Goal: Find contact information: Find contact information

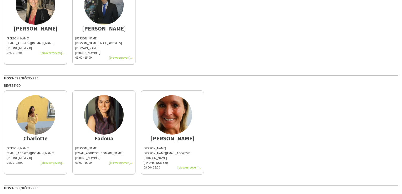
scroll to position [53, 0]
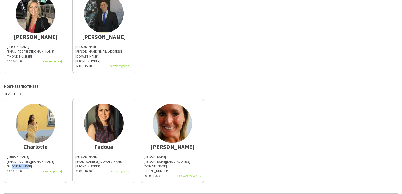
drag, startPoint x: 12, startPoint y: 161, endPoint x: 28, endPoint y: 160, distance: 16.4
click at [28, 164] on div "[PHONE_NUMBER]" at bounding box center [35, 166] width 57 height 5
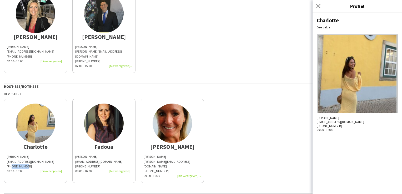
drag, startPoint x: 28, startPoint y: 160, endPoint x: 21, endPoint y: 161, distance: 7.6
copy div "472970070"
drag, startPoint x: 75, startPoint y: 152, endPoint x: 96, endPoint y: 150, distance: 21.4
click at [96, 150] on app-share-pages-crew-card "Fadoua Fadoua Belarbi belarbi.fadoua@gmail.com +32471341559 09:00 - 16:00" at bounding box center [103, 141] width 63 height 84
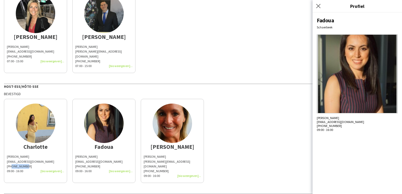
copy div "[PERSON_NAME]"
drag, startPoint x: 80, startPoint y: 160, endPoint x: 95, endPoint y: 160, distance: 14.5
click at [95, 160] on div "Fadoua Belarbi belarbi.fadoua@gmail.com +32471341559 09:00 - 16:00" at bounding box center [103, 164] width 57 height 19
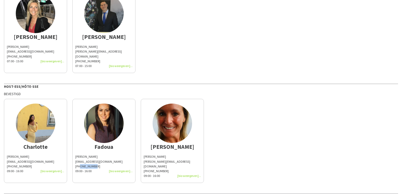
copy span "471341559"
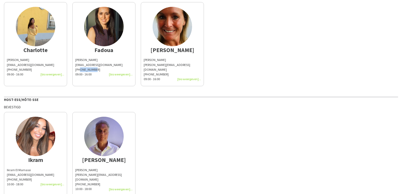
scroll to position [158, 0]
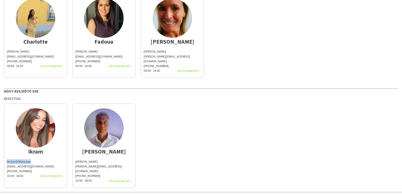
drag, startPoint x: 3, startPoint y: 151, endPoint x: 32, endPoint y: 152, distance: 28.5
click at [32, 152] on div "B/ EMBUILD - vakbeurs Installday - Brussels Gate Host-ess/Hôte-sse Bevestigd Ca…" at bounding box center [201, 17] width 402 height 350
copy div "Ikram El Marnassi"
drag, startPoint x: 12, startPoint y: 160, endPoint x: 29, endPoint y: 160, distance: 16.9
click at [29, 169] on div "[PHONE_NUMBER]" at bounding box center [35, 171] width 57 height 5
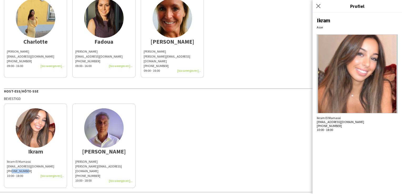
copy span "497170946"
drag, startPoint x: 74, startPoint y: 151, endPoint x: 105, endPoint y: 154, distance: 31.7
click at [106, 154] on app-share-pages-crew-card "Raphael Raphael Lauwers raphl@hotmail.com +32485439682 10:00 - 18:00" at bounding box center [103, 146] width 63 height 84
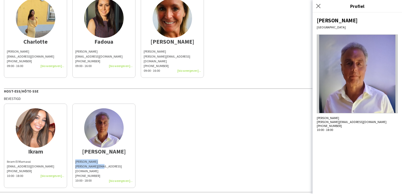
click at [105, 160] on div "Raphael Lauwers raphl@hotmail.com +32485439682 10:00 - 18:00" at bounding box center [103, 172] width 57 height 24
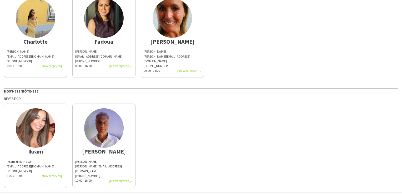
click at [68, 150] on div "Ikram Ikram El Marnassi ikram.elm@live.fr +32497170946 10:00 - 18:00 Raphael Ra…" at bounding box center [201, 144] width 394 height 87
drag, startPoint x: 74, startPoint y: 151, endPoint x: 98, endPoint y: 152, distance: 24.0
click at [98, 152] on app-share-pages-crew-card "Raphael Raphael Lauwers raphl@hotmail.com +32485439682 10:00 - 18:00" at bounding box center [103, 146] width 63 height 84
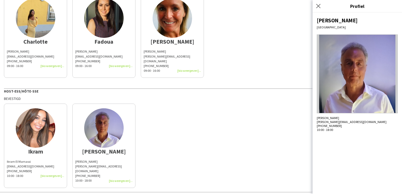
copy span "[PERSON_NAME]"
drag, startPoint x: 79, startPoint y: 160, endPoint x: 97, endPoint y: 161, distance: 17.9
click at [97, 174] on div "[PHONE_NUMBER]" at bounding box center [103, 176] width 57 height 5
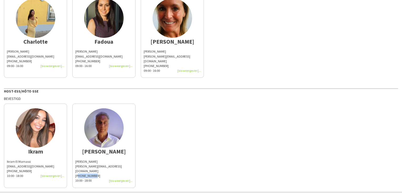
copy span "2485439682"
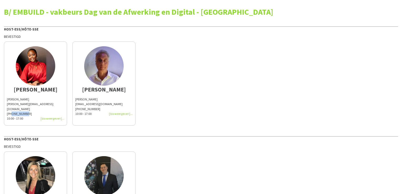
drag, startPoint x: 12, startPoint y: 108, endPoint x: 27, endPoint y: 108, distance: 15.3
click at [27, 108] on div "Anatalia Kibonge anatalia.kibonge@outlook.be +32485543442 10:00 - 17:00" at bounding box center [35, 109] width 57 height 24
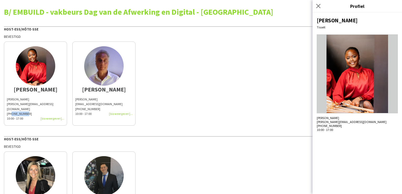
copy span "485543442"
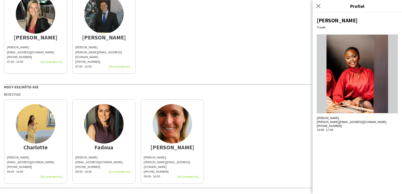
scroll to position [165, 0]
